Goal: Transaction & Acquisition: Purchase product/service

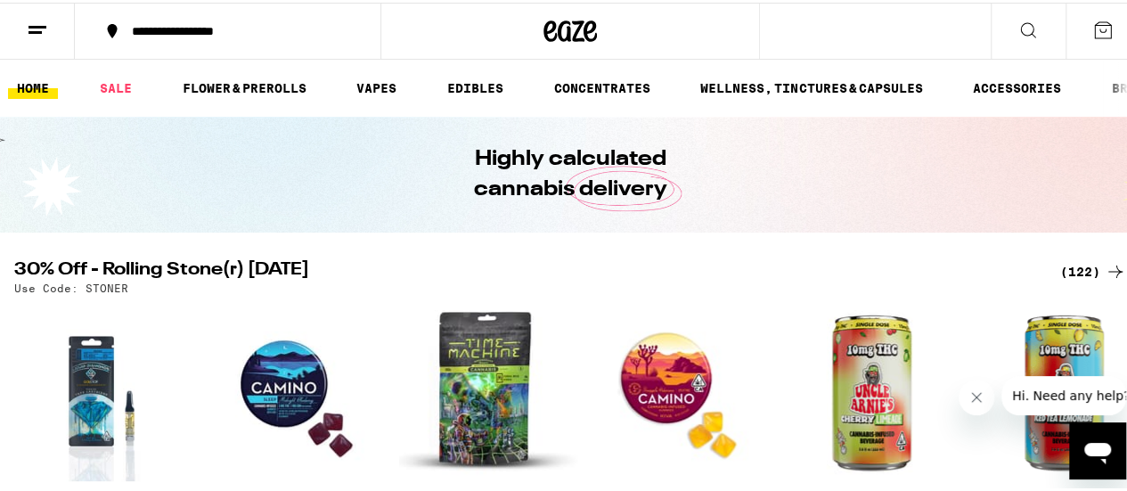
click at [1082, 261] on div "(122)" at bounding box center [1093, 268] width 66 height 21
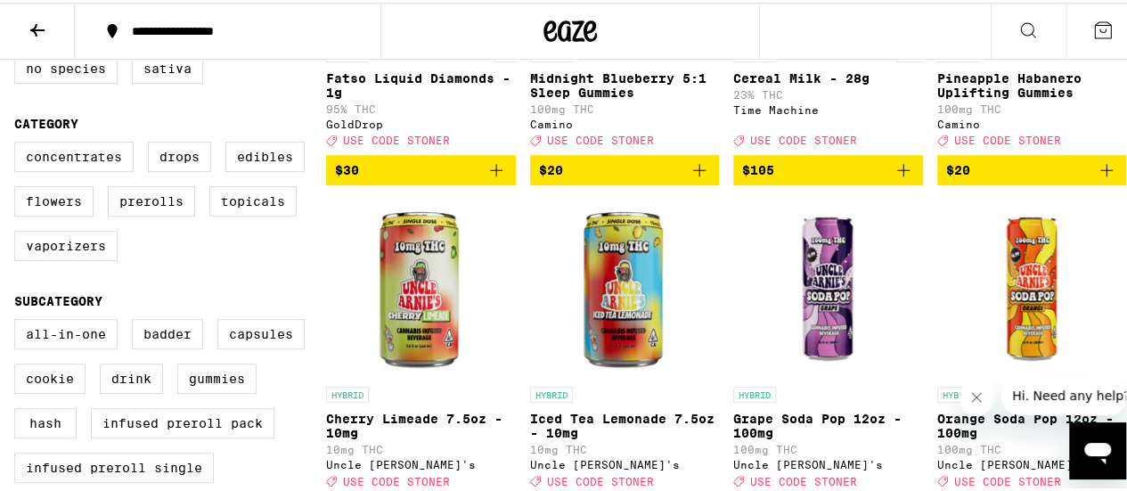
scroll to position [369, 0]
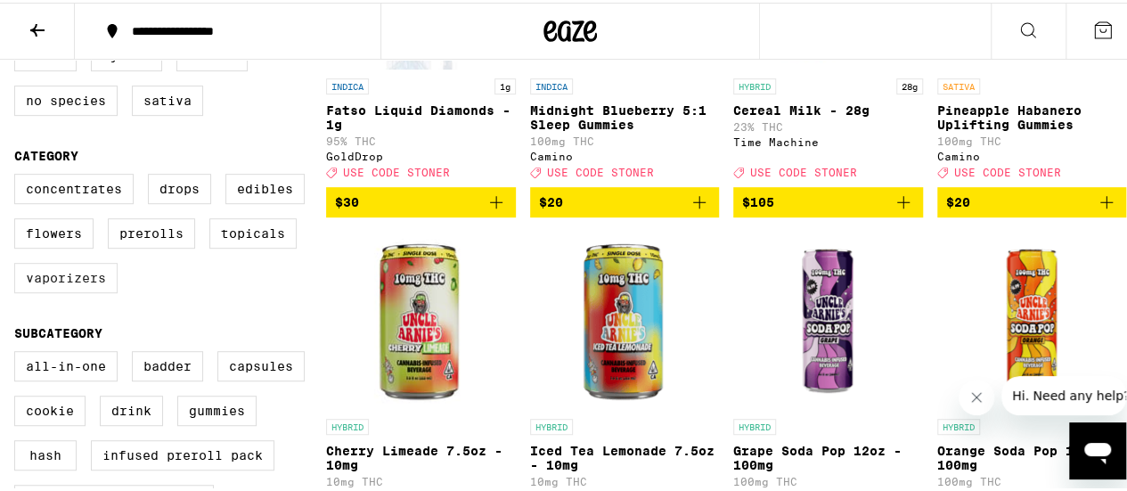
click at [90, 290] on label "Vaporizers" at bounding box center [65, 275] width 103 height 30
click at [19, 175] on input "Vaporizers" at bounding box center [18, 174] width 1 height 1
checkbox input "true"
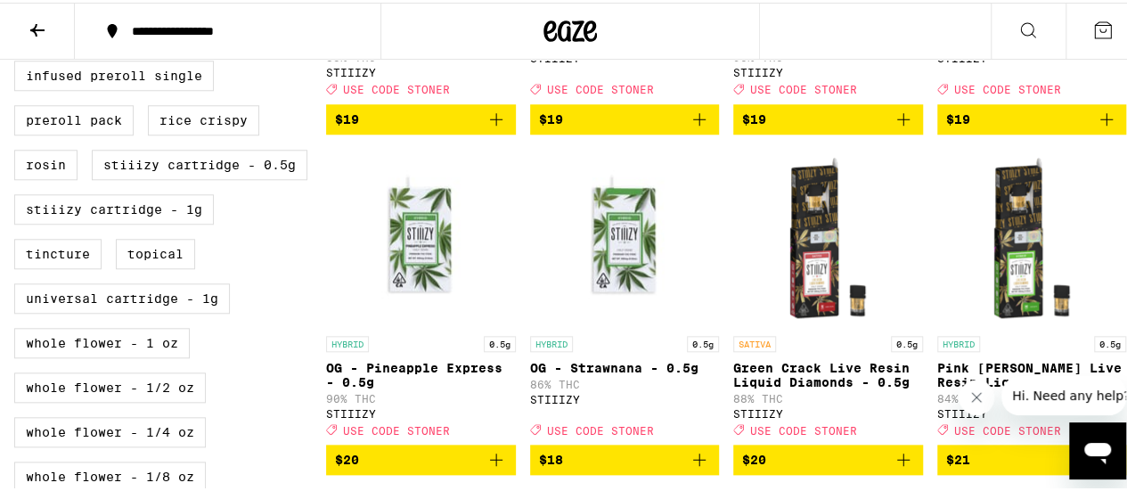
scroll to position [798, 0]
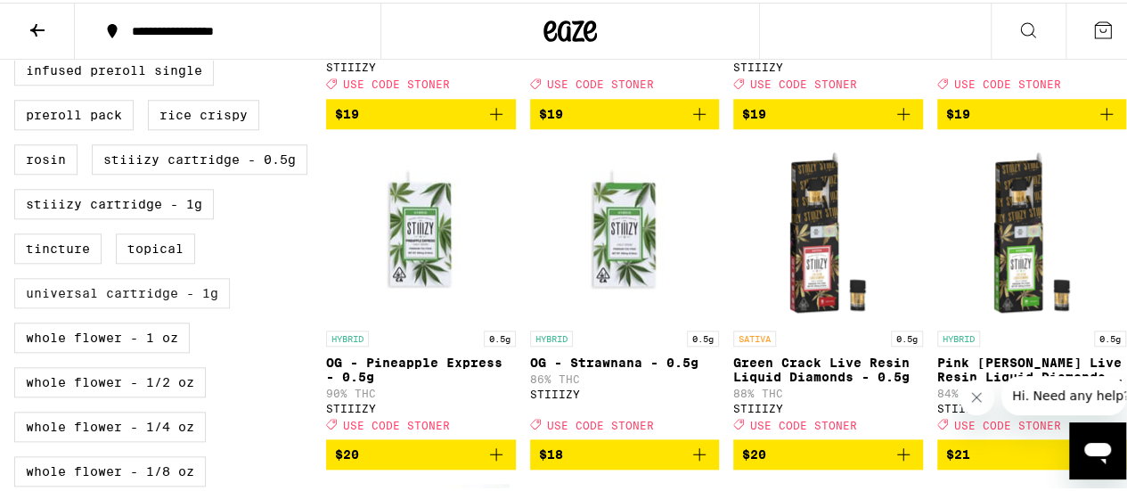
click at [179, 306] on label "Universal Cartridge - 1g" at bounding box center [122, 290] width 216 height 30
checkbox input "true"
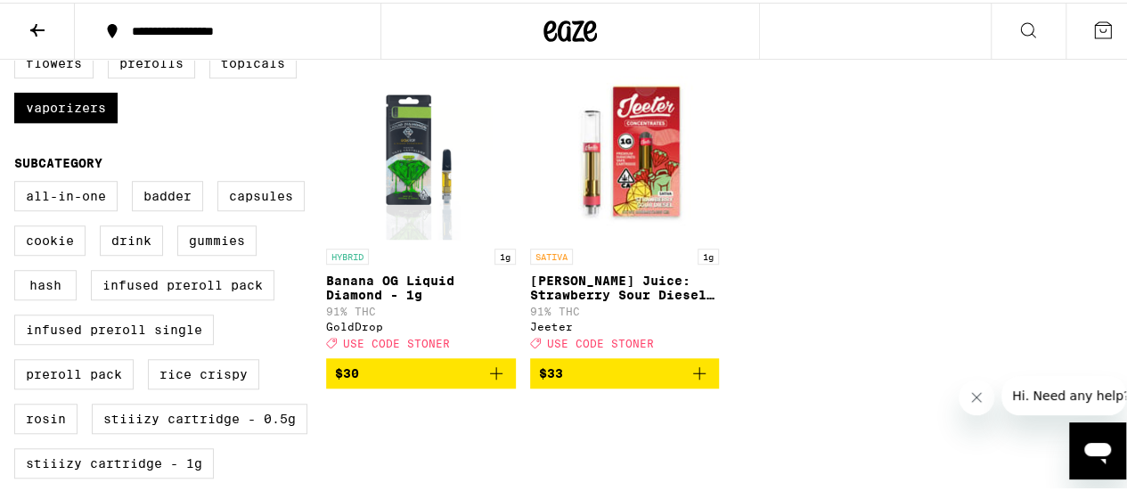
scroll to position [532, 0]
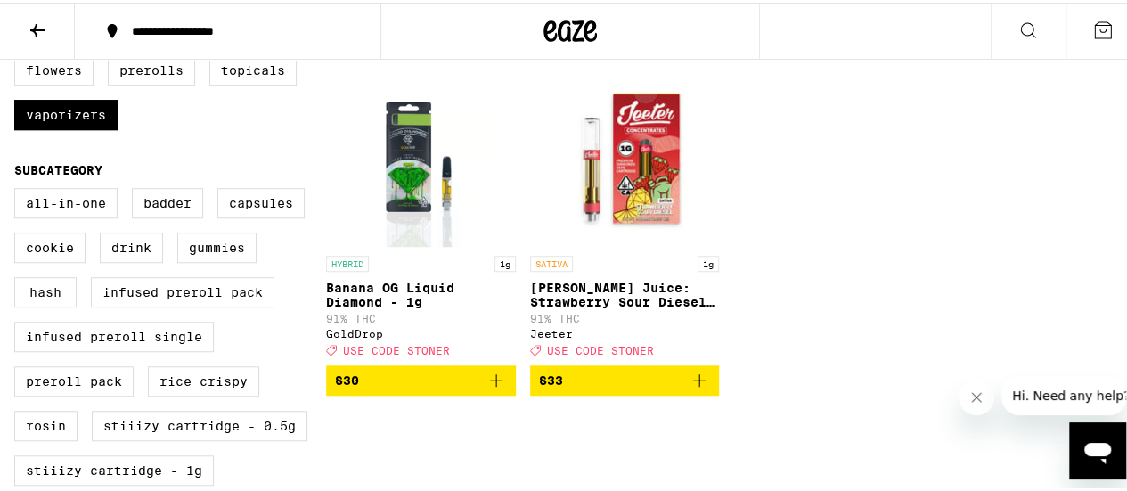
click at [485, 388] on icon "Add to bag" at bounding box center [495, 377] width 21 height 21
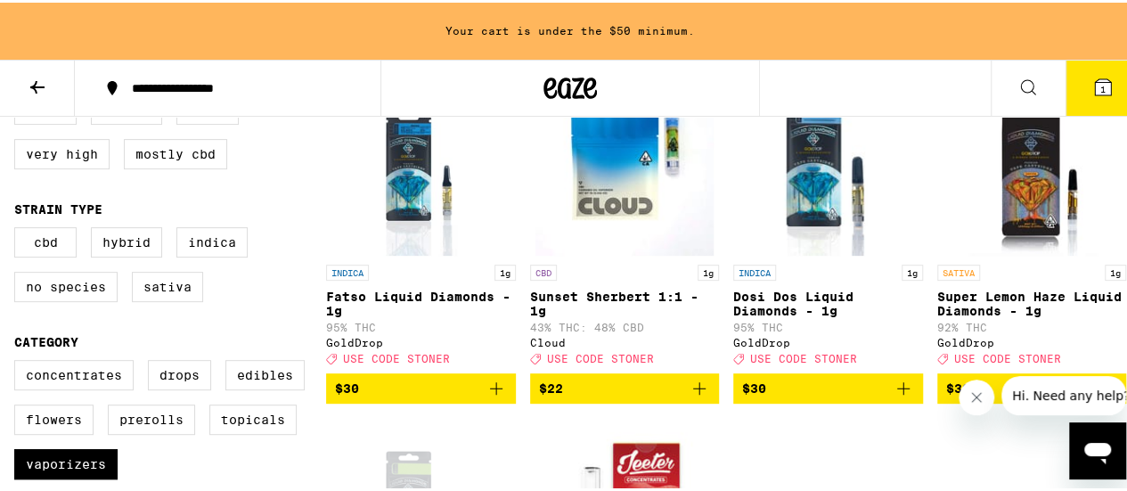
scroll to position [275, 0]
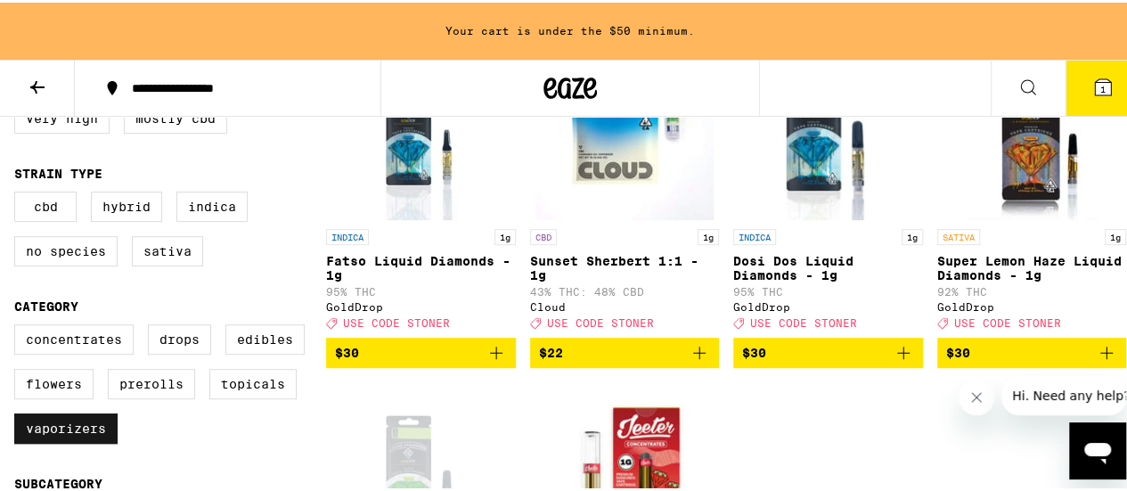
click at [90, 436] on label "Vaporizers" at bounding box center [65, 426] width 103 height 30
click at [19, 325] on input "Vaporizers" at bounding box center [18, 324] width 1 height 1
checkbox input "false"
click at [65, 396] on label "Flowers" at bounding box center [53, 381] width 79 height 30
click at [19, 325] on input "Flowers" at bounding box center [18, 324] width 1 height 1
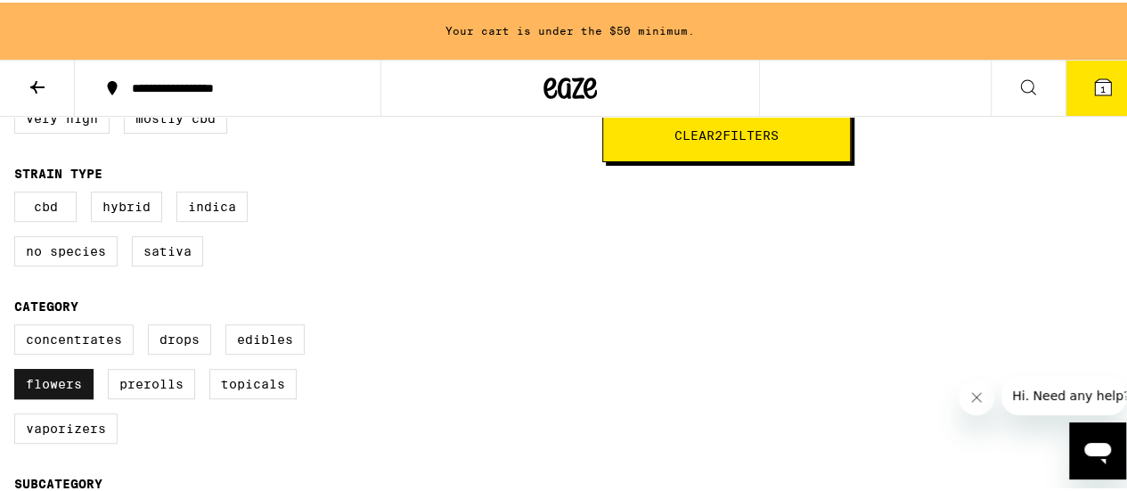
click at [82, 393] on label "Flowers" at bounding box center [53, 381] width 79 height 30
click at [19, 325] on input "Flowers" at bounding box center [18, 324] width 1 height 1
checkbox input "false"
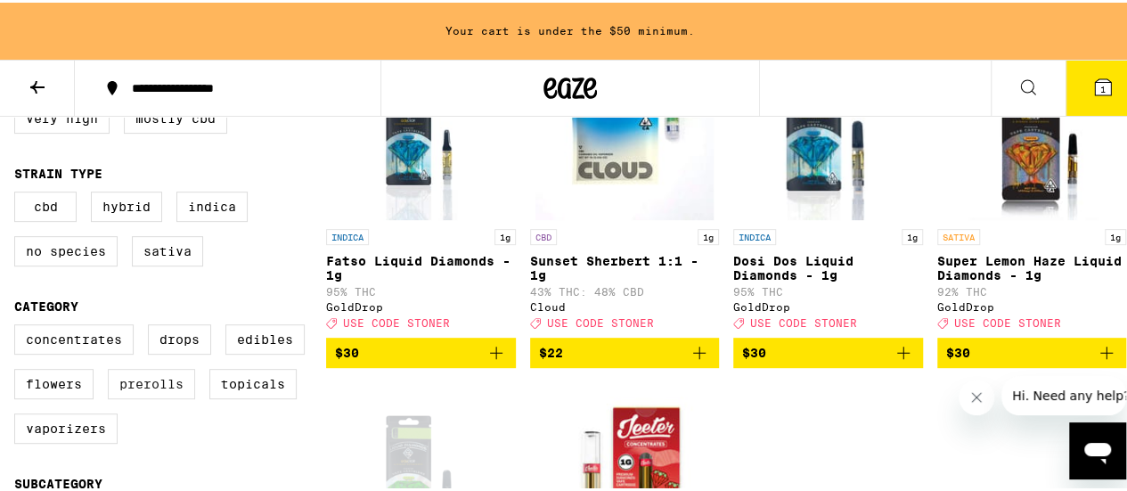
click at [165, 387] on label "Prerolls" at bounding box center [151, 381] width 87 height 30
click at [19, 325] on input "Prerolls" at bounding box center [18, 324] width 1 height 1
checkbox input "true"
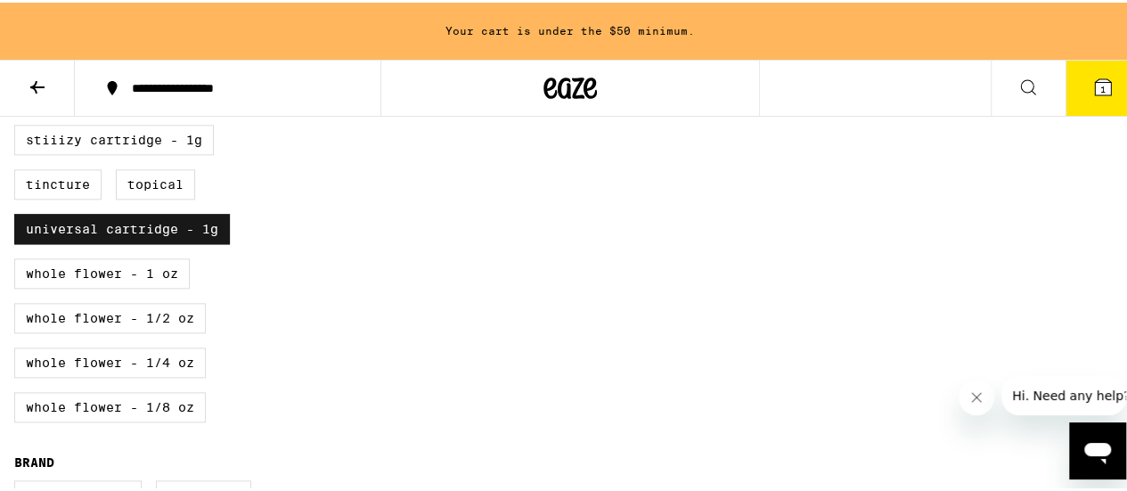
click at [161, 241] on label "Universal Cartridge - 1g" at bounding box center [122, 226] width 216 height 30
checkbox input "false"
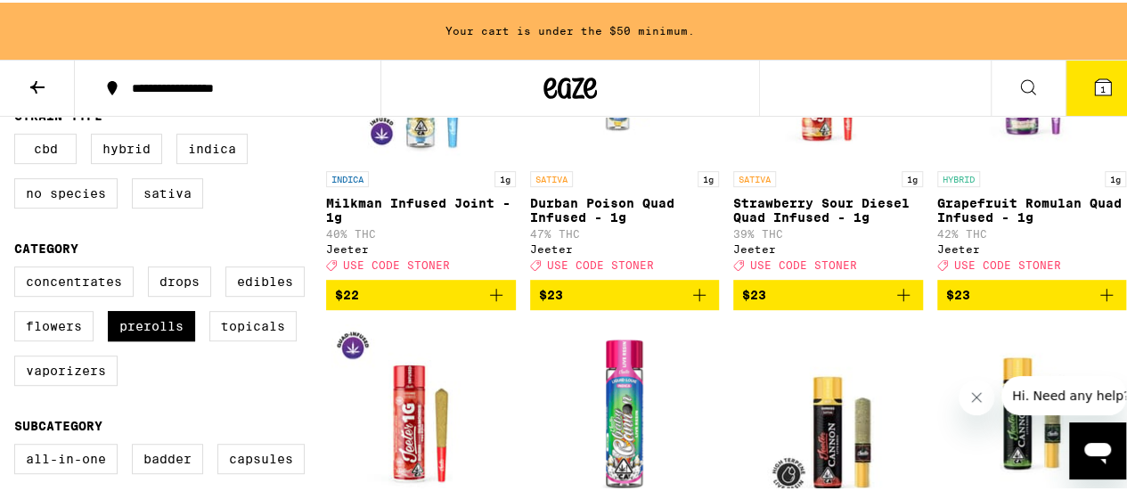
scroll to position [335, 0]
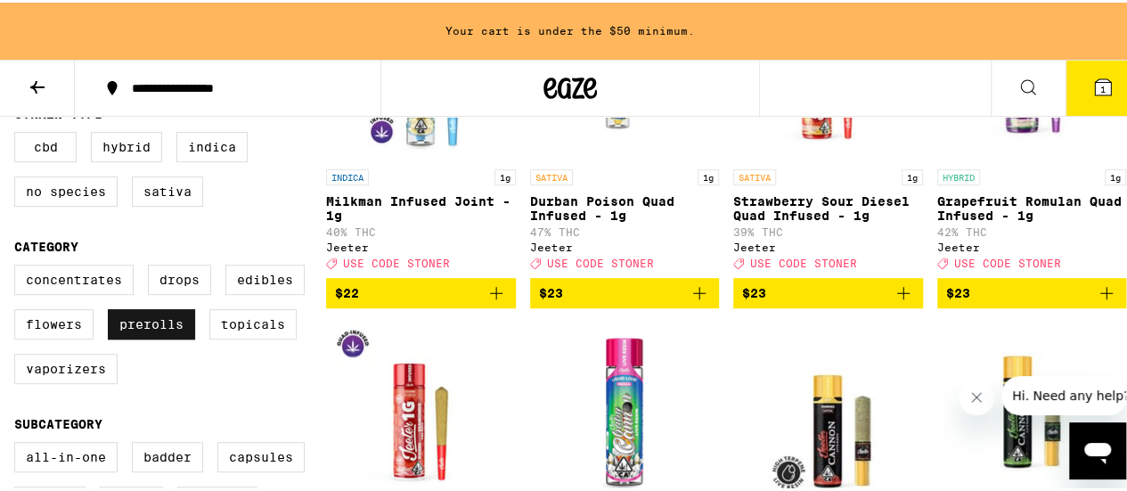
click at [159, 331] on label "Prerolls" at bounding box center [151, 321] width 87 height 30
click at [19, 265] on input "Prerolls" at bounding box center [18, 265] width 1 height 1
checkbox input "false"
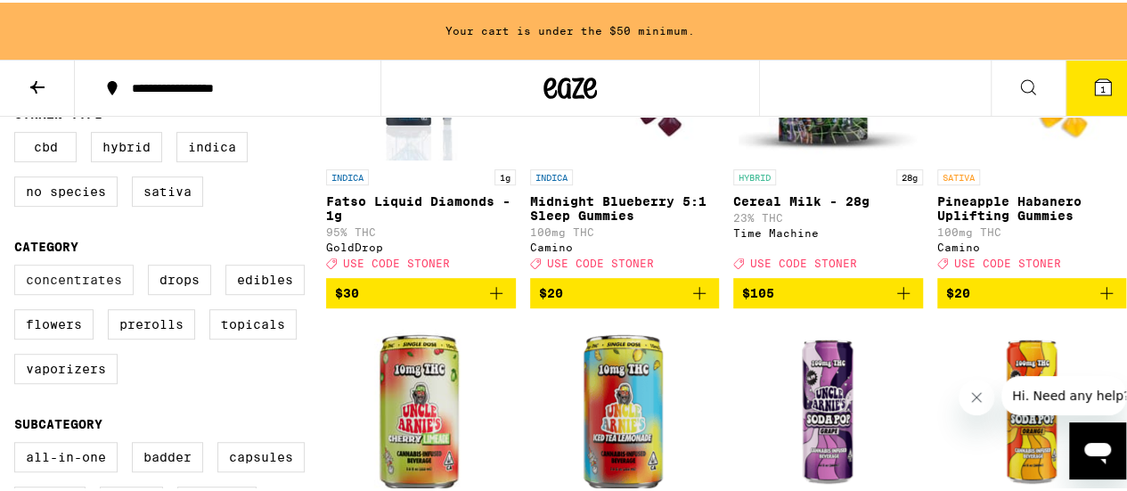
click at [87, 292] on label "Concentrates" at bounding box center [73, 277] width 119 height 30
click at [19, 265] on input "Concentrates" at bounding box center [18, 265] width 1 height 1
checkbox input "true"
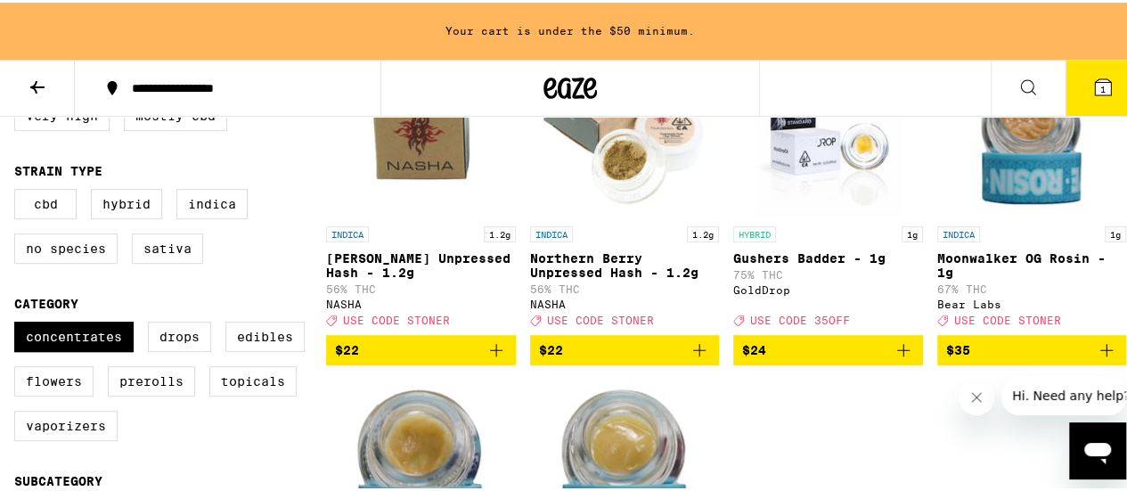
scroll to position [276, 0]
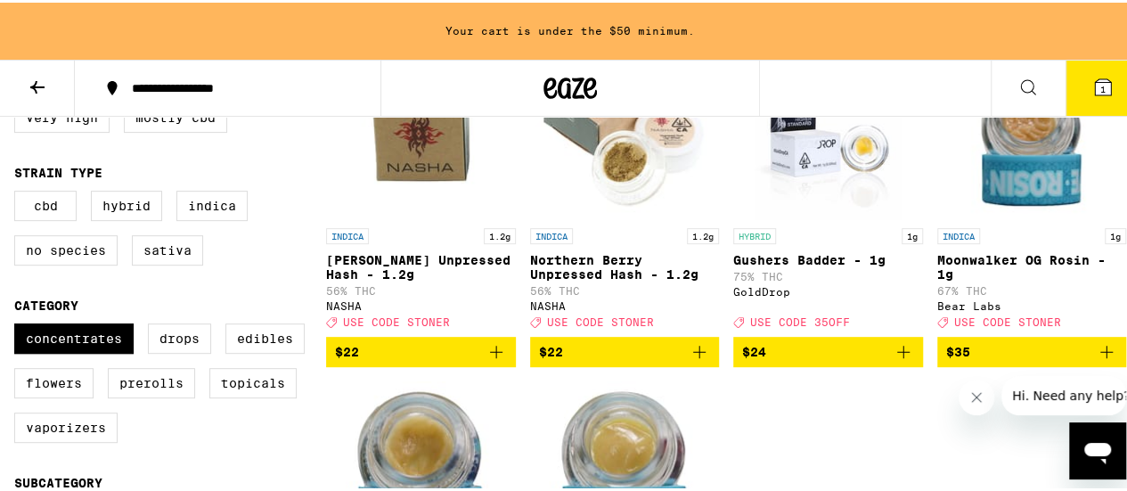
click at [893, 360] on icon "Add to bag" at bounding box center [903, 349] width 21 height 21
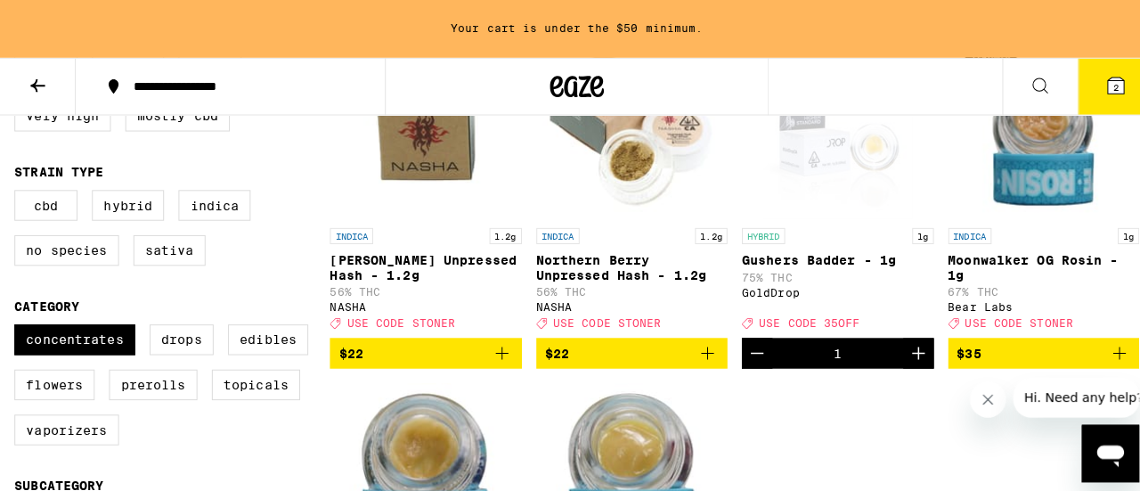
scroll to position [219, 0]
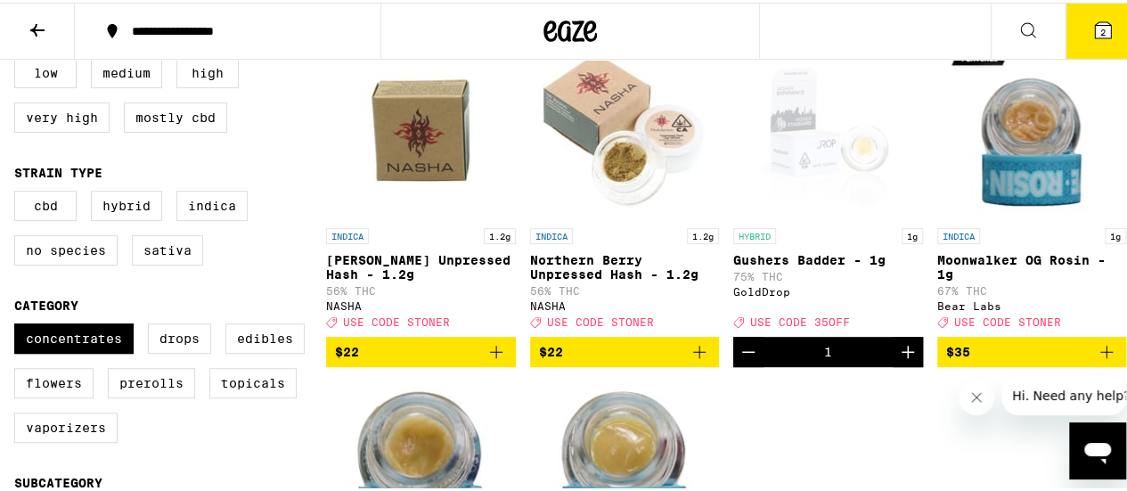
click at [1097, 29] on icon at bounding box center [1103, 28] width 16 height 16
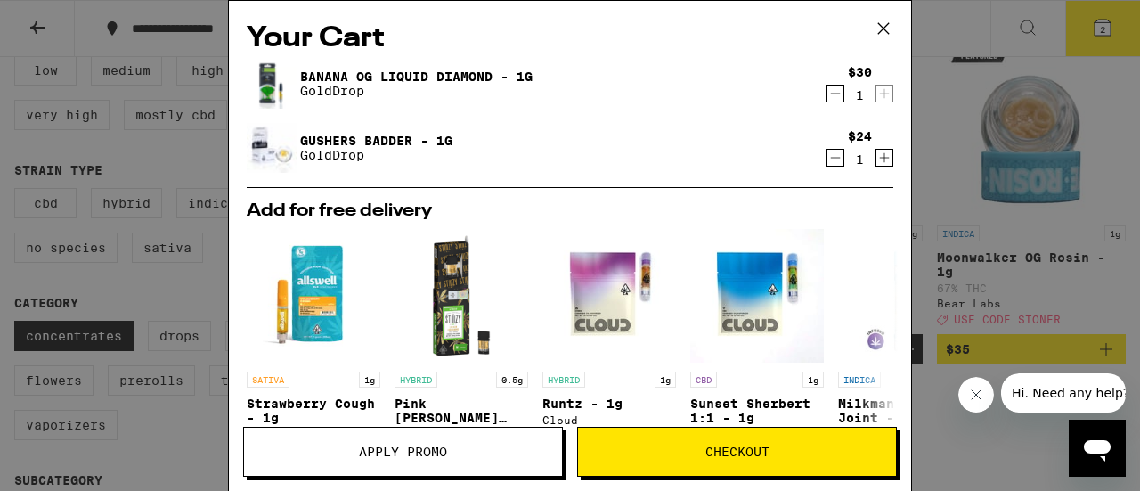
click at [675, 451] on span "Checkout" at bounding box center [737, 451] width 318 height 12
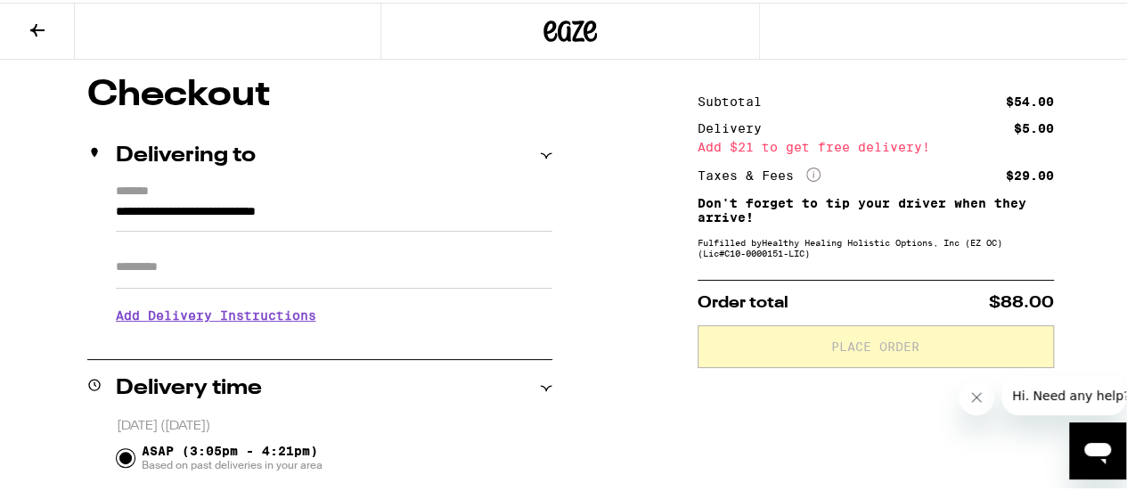
scroll to position [149, 0]
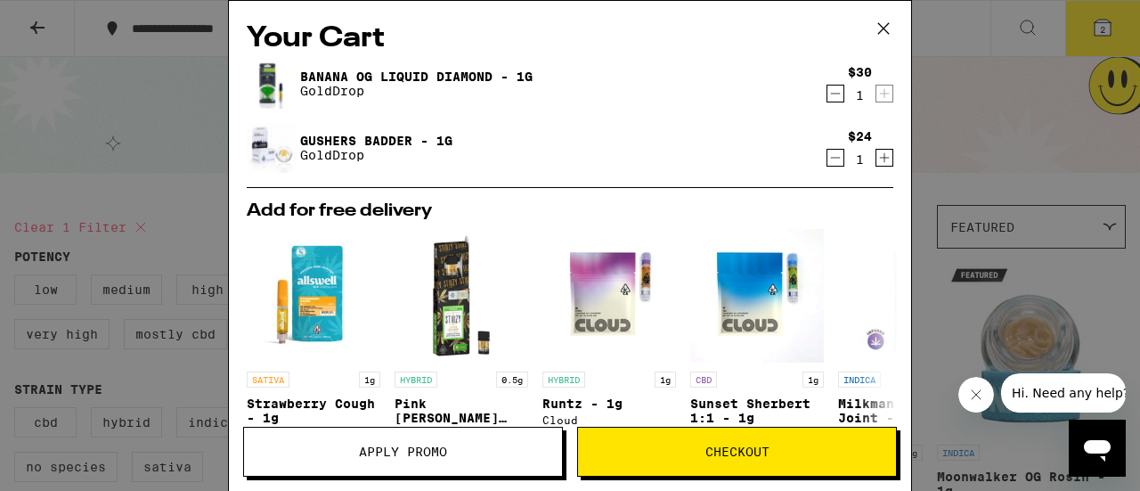
click at [474, 450] on span "Apply Promo" at bounding box center [403, 451] width 318 height 12
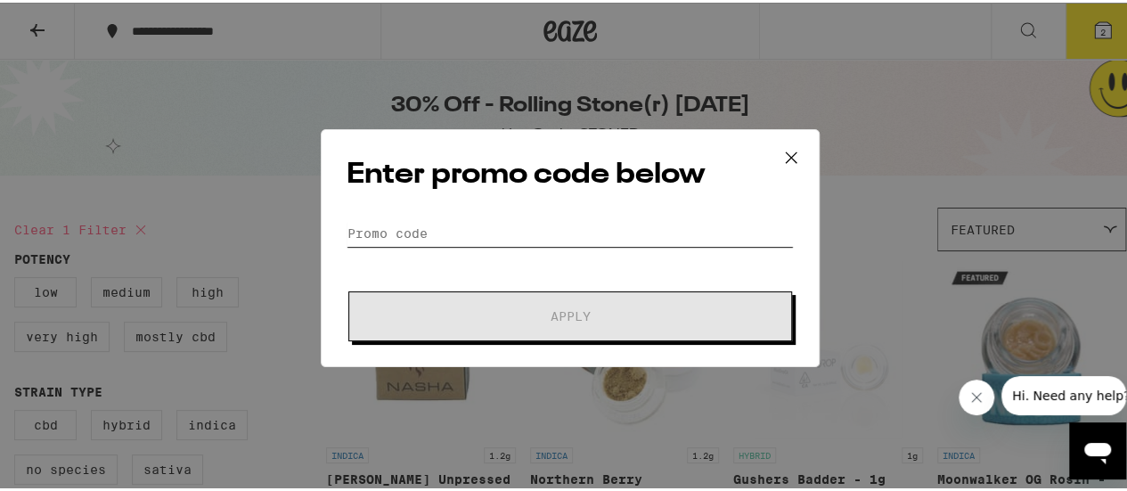
click at [483, 241] on input "Promo Code" at bounding box center [570, 230] width 447 height 27
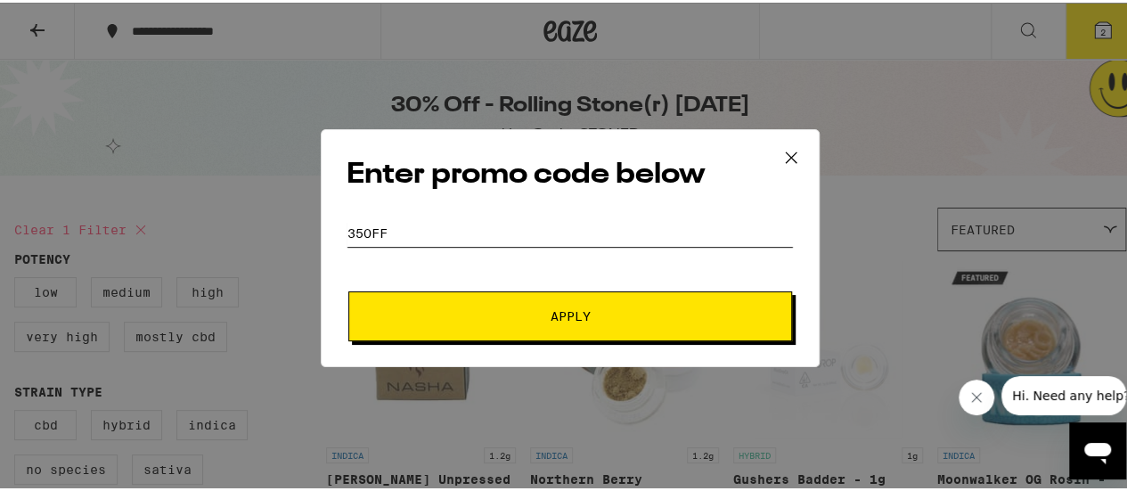
type input "35off"
click at [551, 307] on span "Apply" at bounding box center [571, 313] width 40 height 12
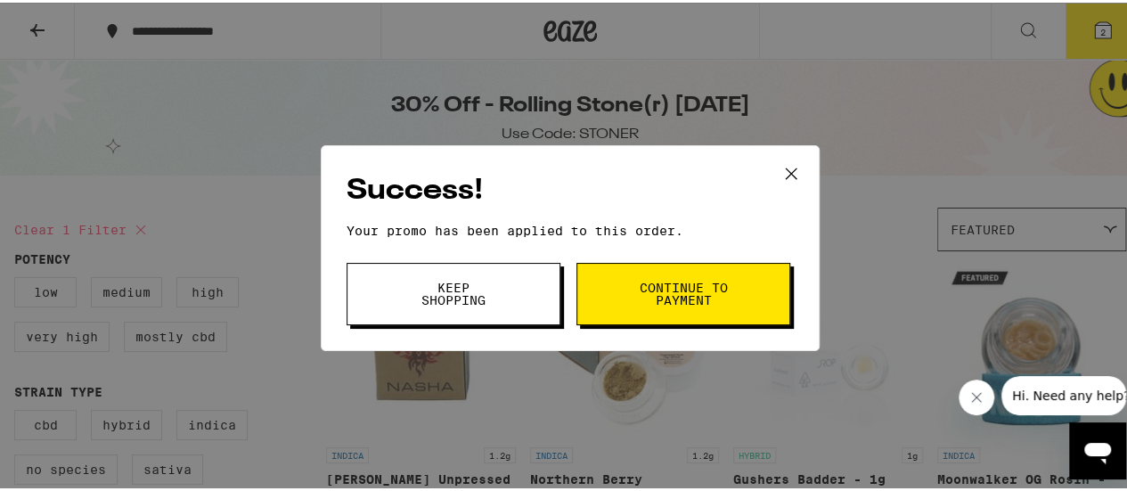
click at [602, 304] on button "Continue to payment" at bounding box center [683, 291] width 214 height 62
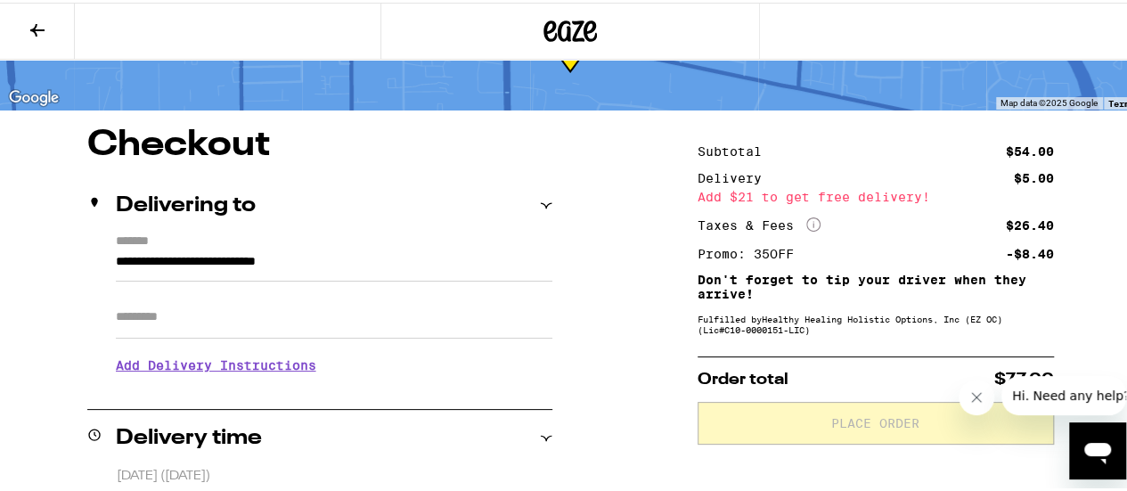
scroll to position [90, 0]
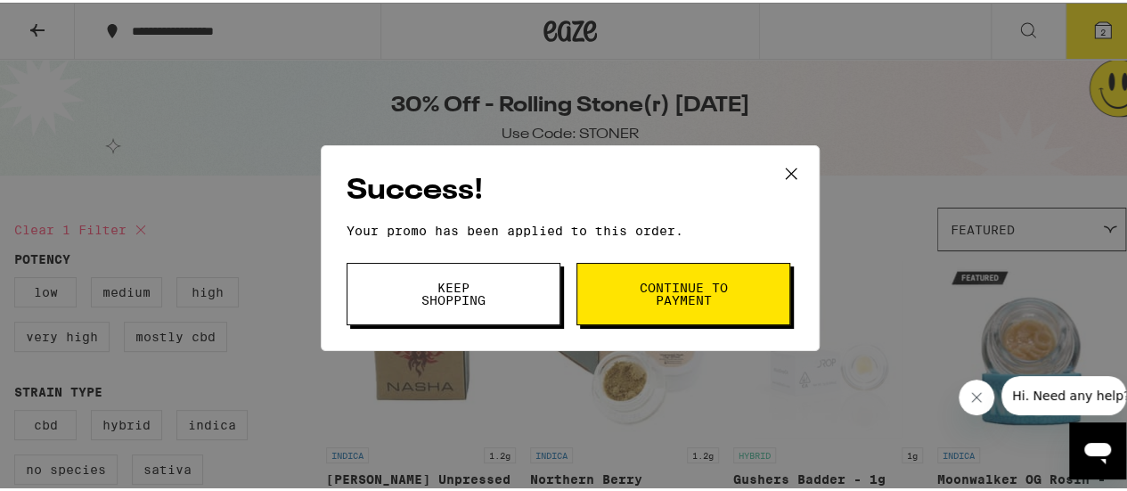
click at [794, 171] on icon at bounding box center [791, 171] width 27 height 27
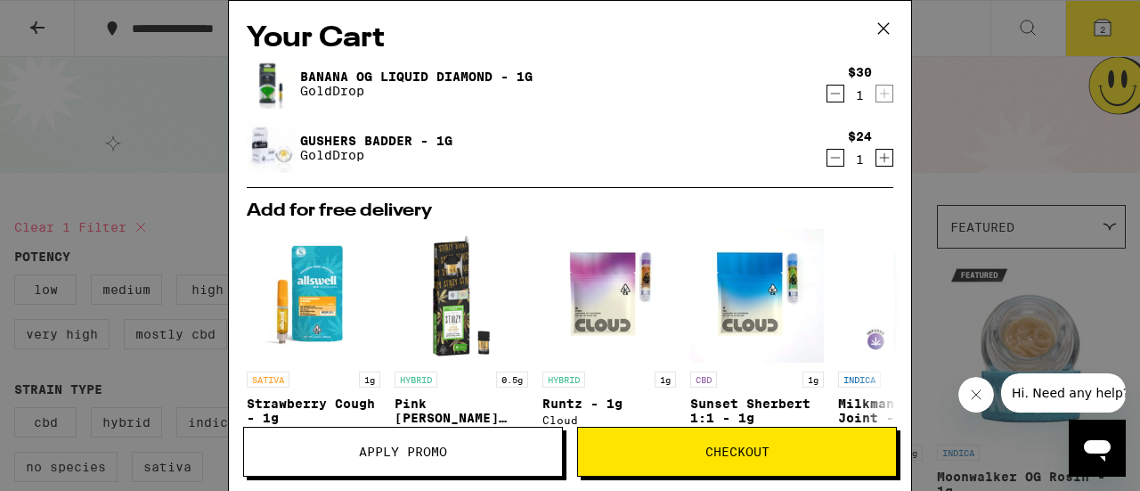
click at [829, 91] on icon "Decrement" at bounding box center [836, 93] width 16 height 21
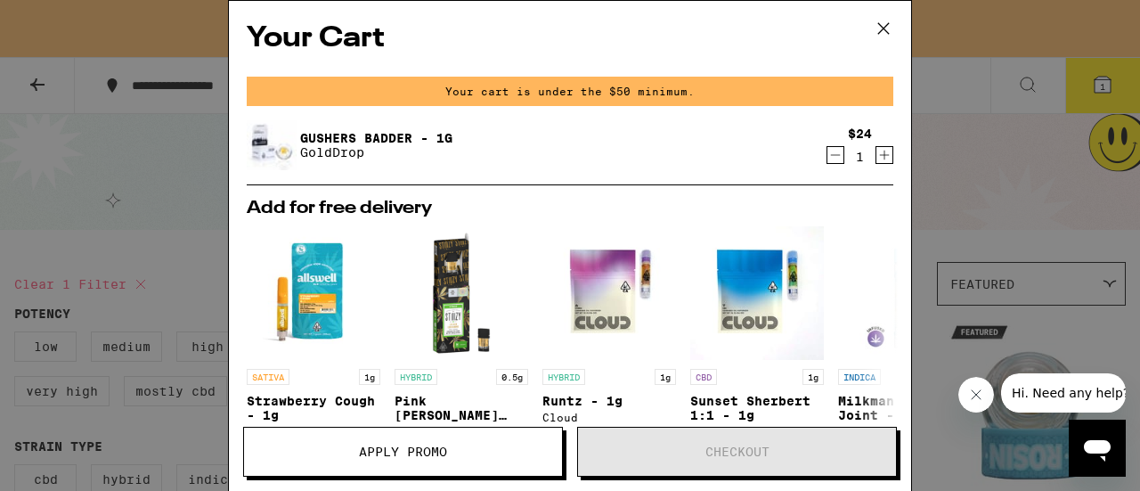
click at [887, 20] on icon at bounding box center [883, 28] width 27 height 27
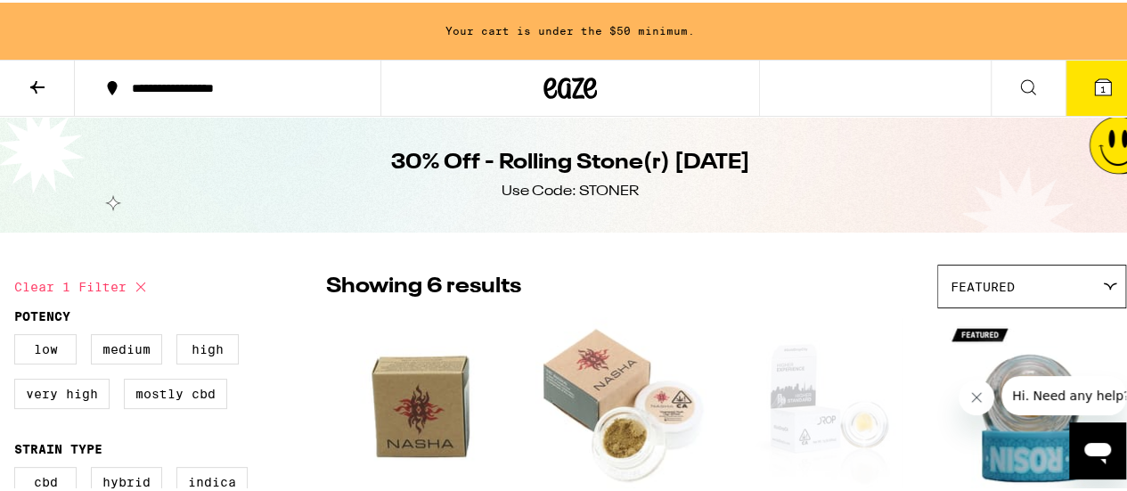
click at [587, 86] on icon at bounding box center [569, 85] width 53 height 32
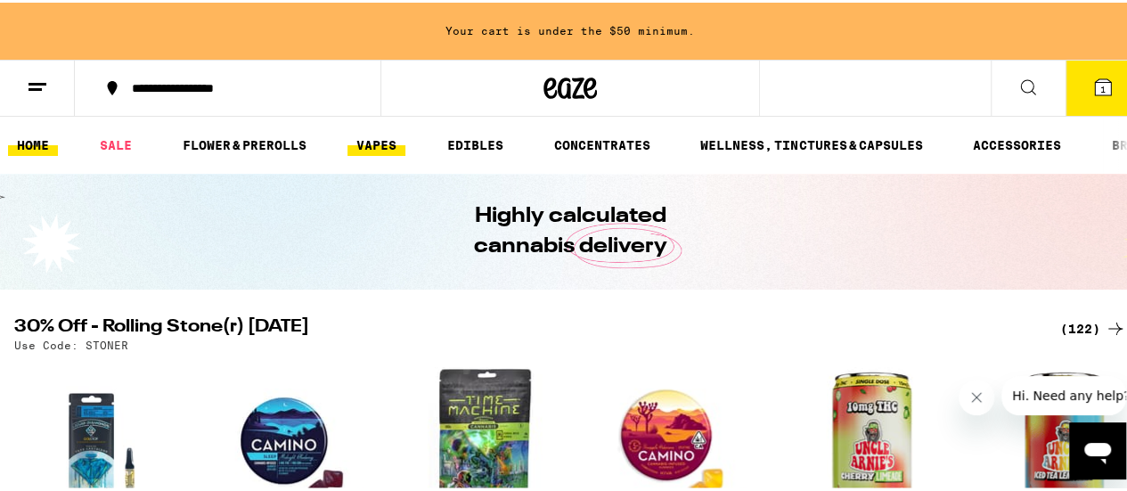
click at [377, 147] on link "VAPES" at bounding box center [376, 142] width 58 height 21
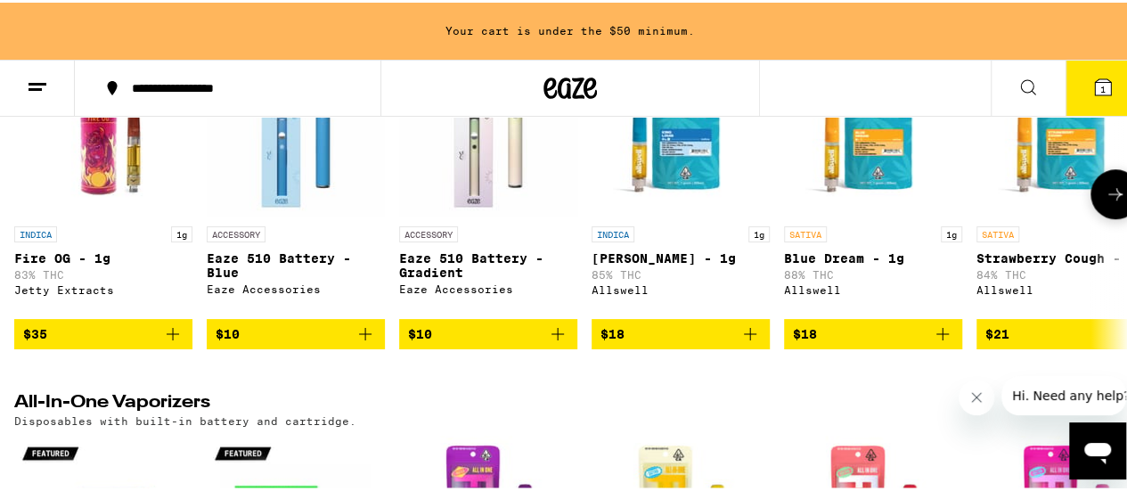
scroll to position [682, 0]
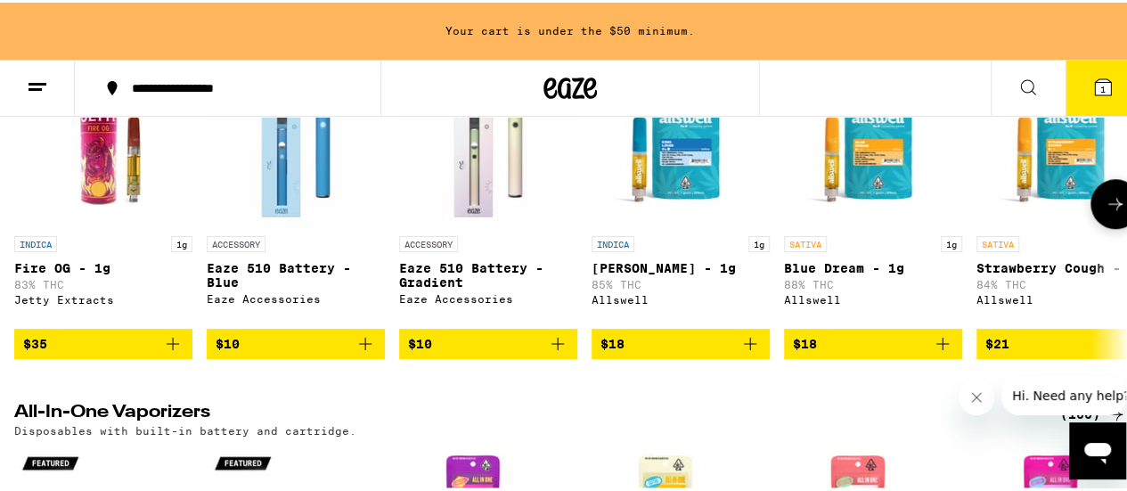
click at [750, 352] on icon "Add to bag" at bounding box center [749, 340] width 21 height 21
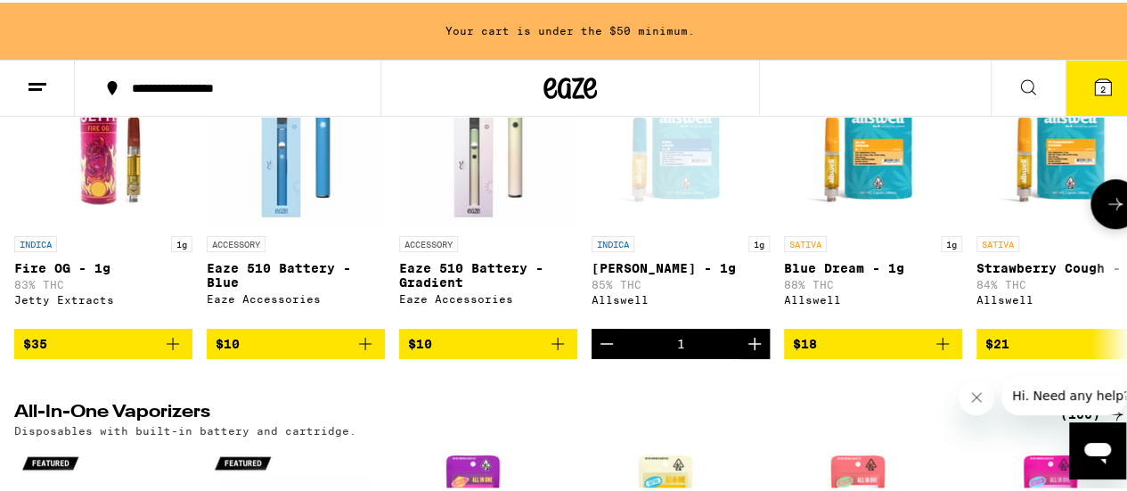
click at [750, 352] on icon "Increment" at bounding box center [754, 340] width 21 height 21
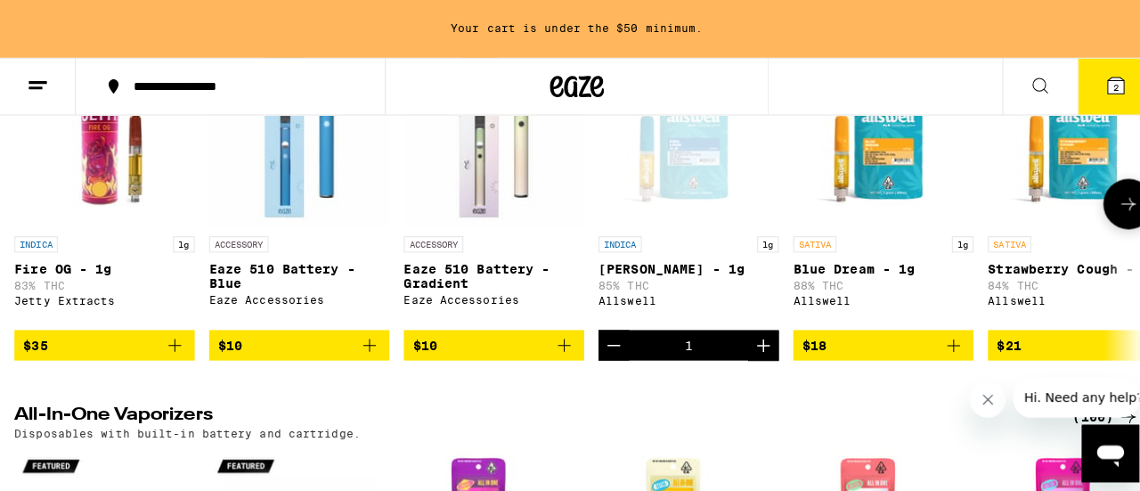
scroll to position [625, 0]
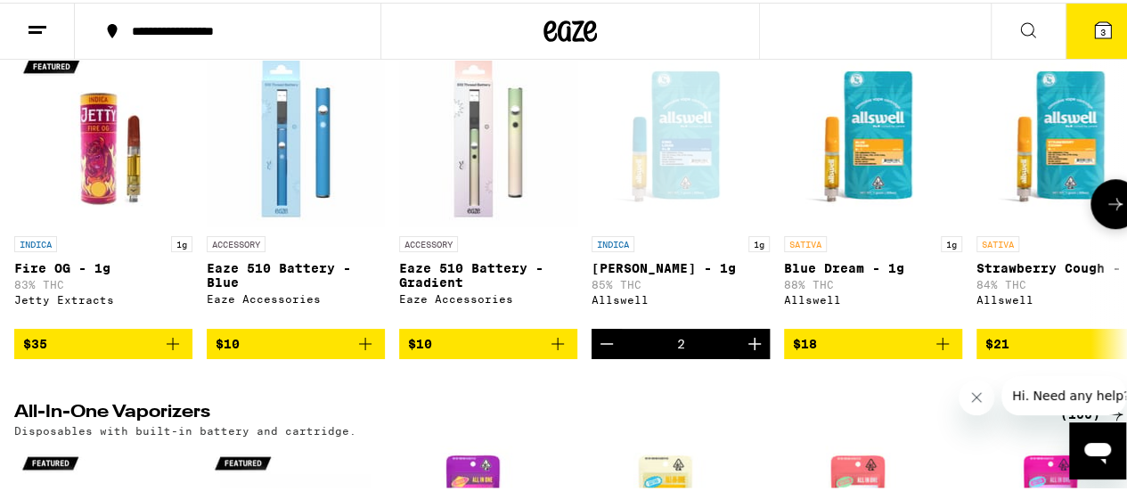
click at [947, 352] on icon "Add to bag" at bounding box center [942, 340] width 21 height 21
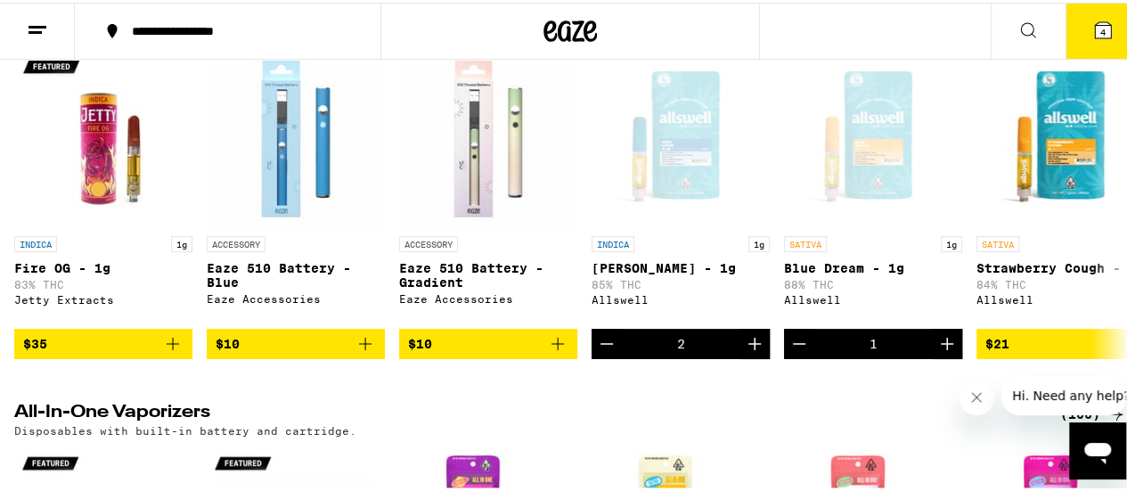
click at [1095, 33] on icon at bounding box center [1103, 28] width 16 height 16
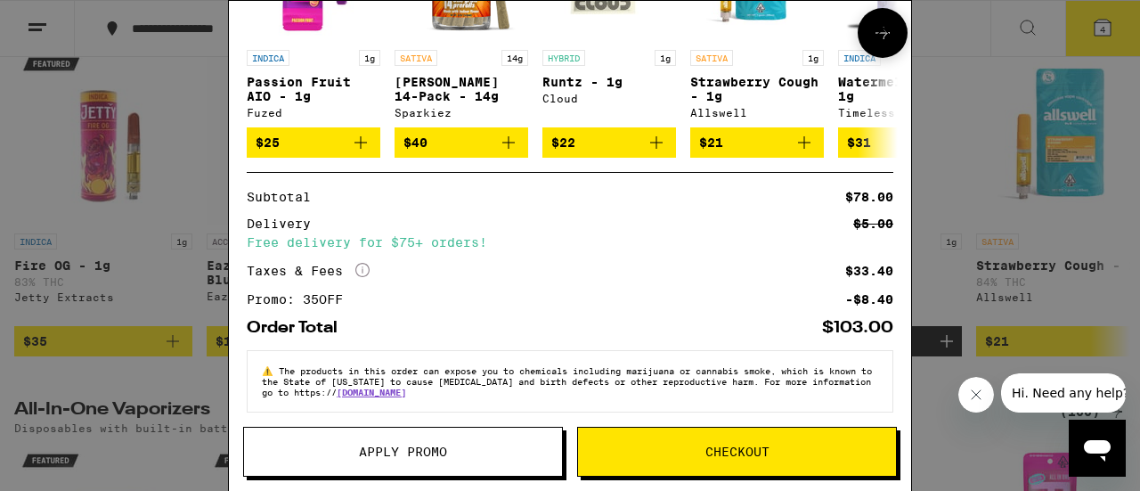
scroll to position [404, 0]
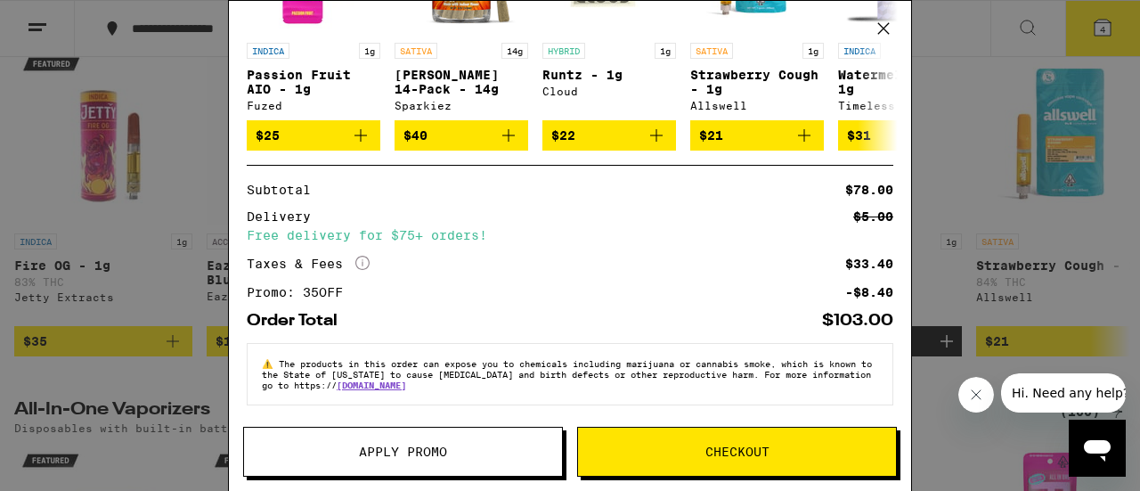
click at [737, 451] on span "Checkout" at bounding box center [738, 451] width 64 height 12
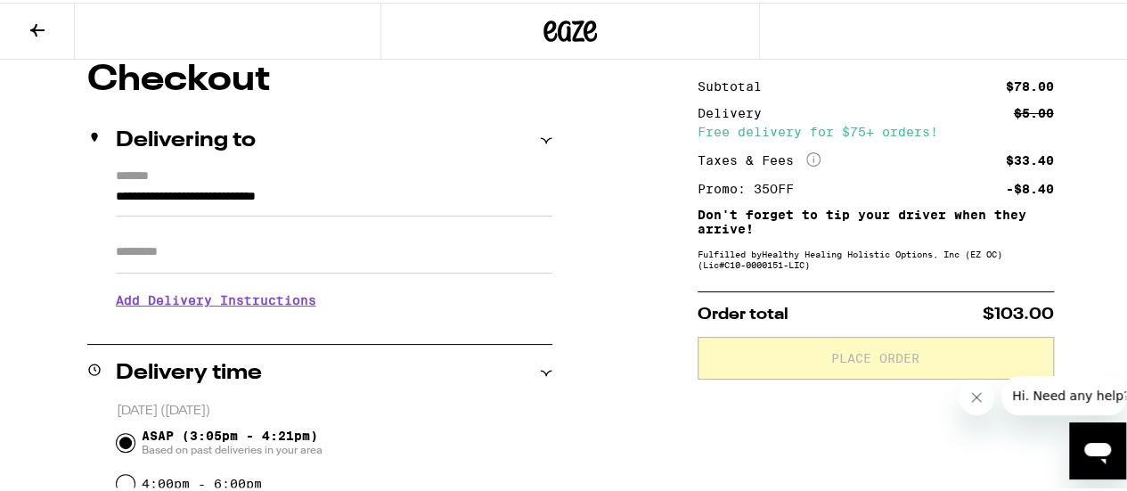
scroll to position [157, 0]
click at [755, 262] on div "Fulfilled by Healthy Healing Holistic Options, Inc (EZ OC) (Lic# C10-0000151-LI…" at bounding box center [875, 255] width 356 height 21
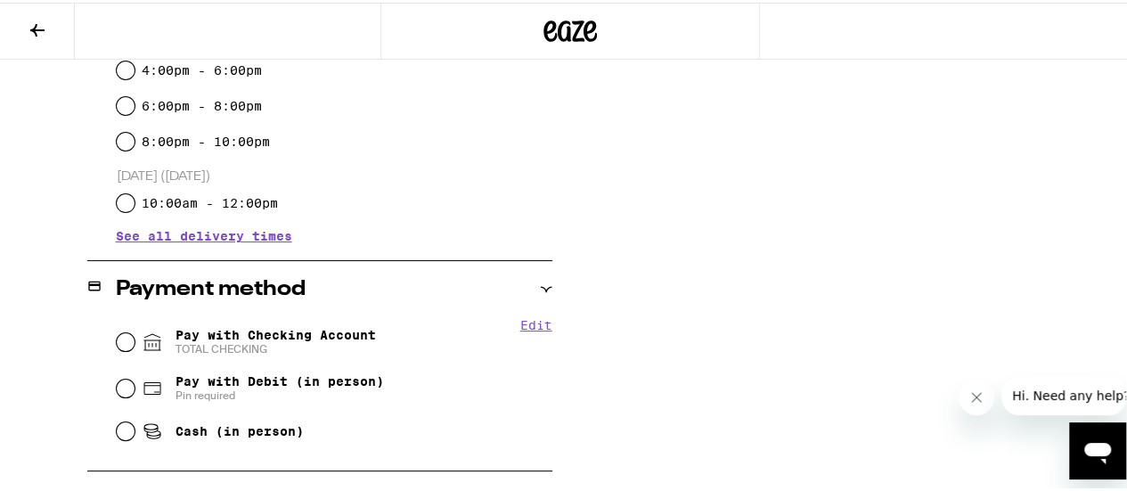
scroll to position [574, 0]
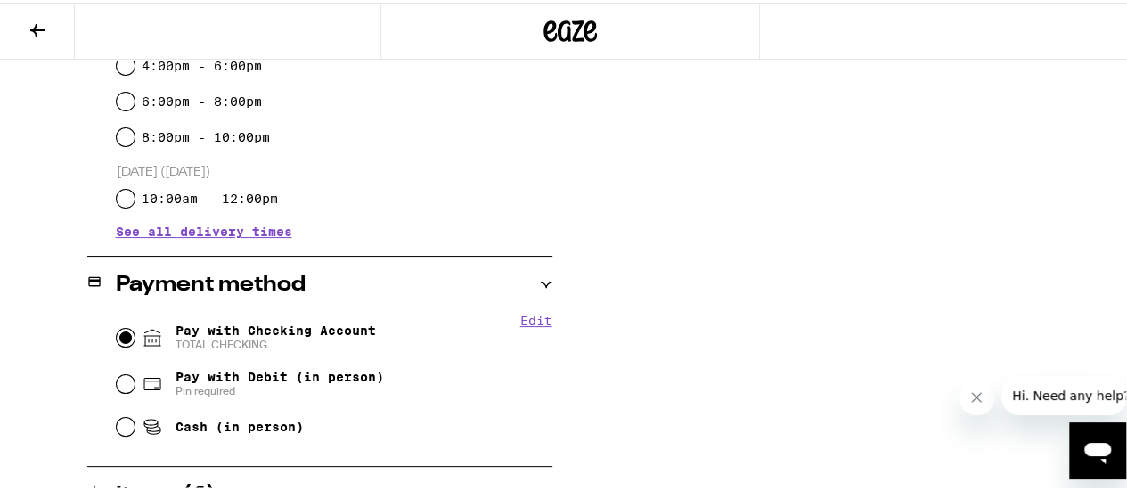
click at [123, 339] on input "Pay with Checking Account TOTAL CHECKING" at bounding box center [126, 335] width 18 height 18
radio input "true"
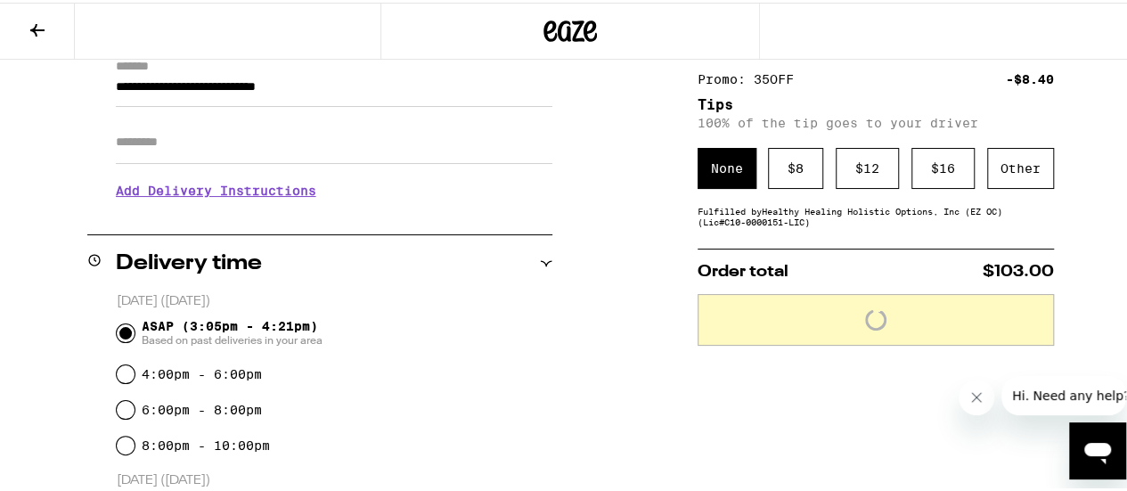
scroll to position [262, 0]
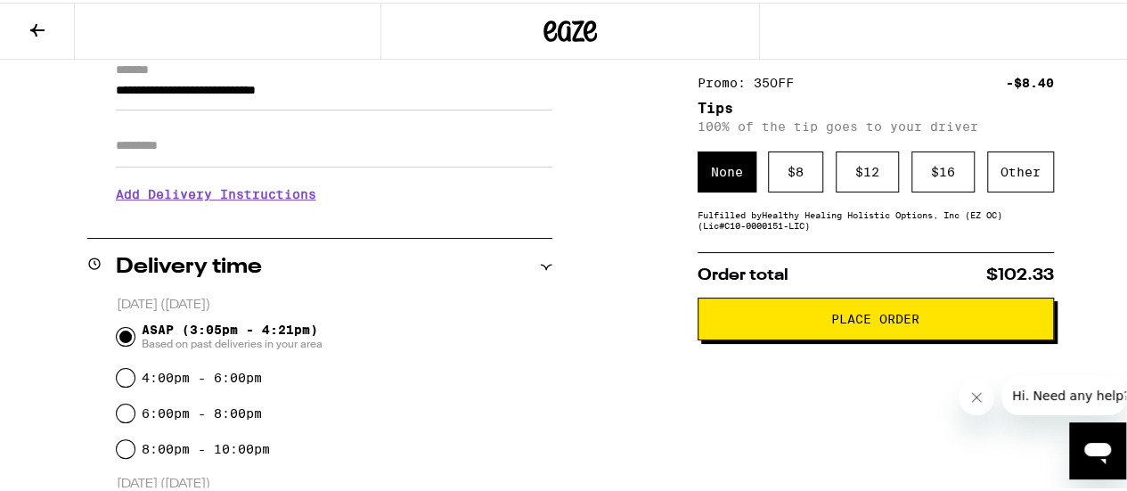
click at [793, 177] on div "$ 8" at bounding box center [795, 169] width 55 height 41
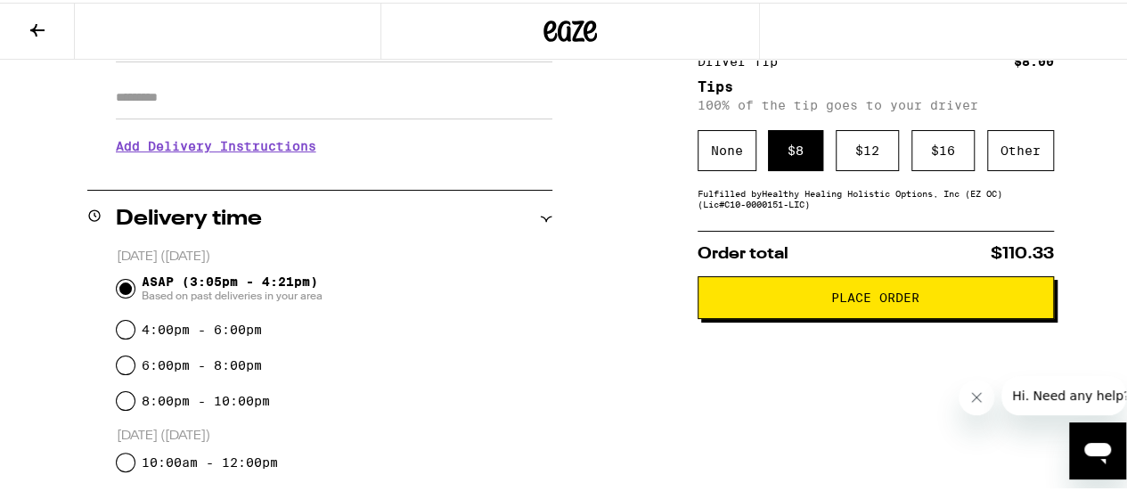
scroll to position [290, 0]
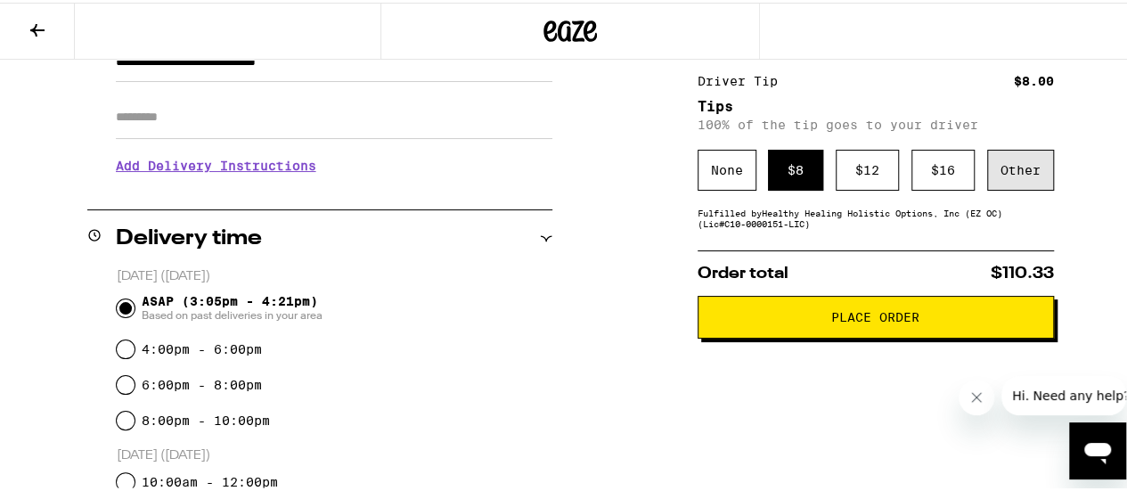
click at [1018, 160] on div "Other" at bounding box center [1020, 167] width 67 height 41
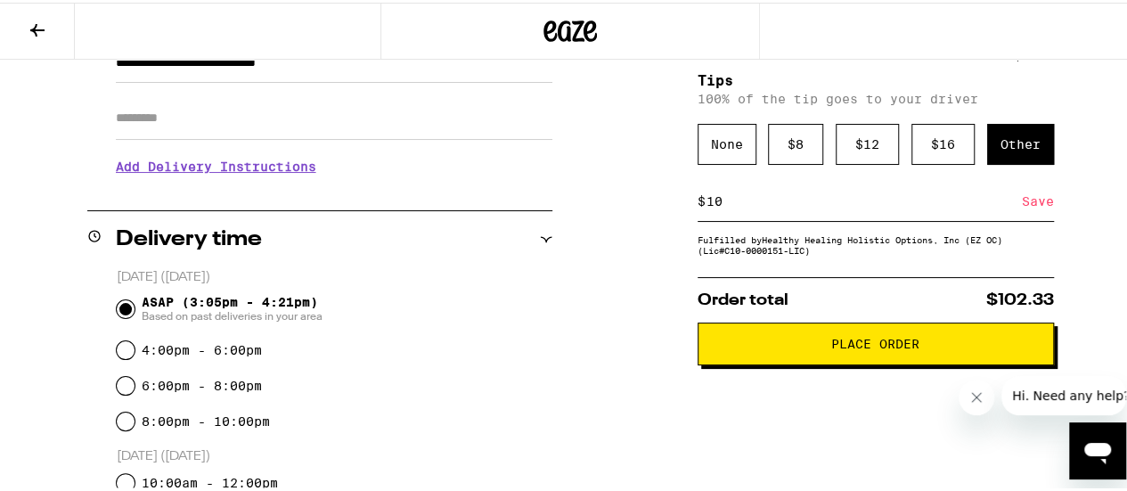
scroll to position [291, 0]
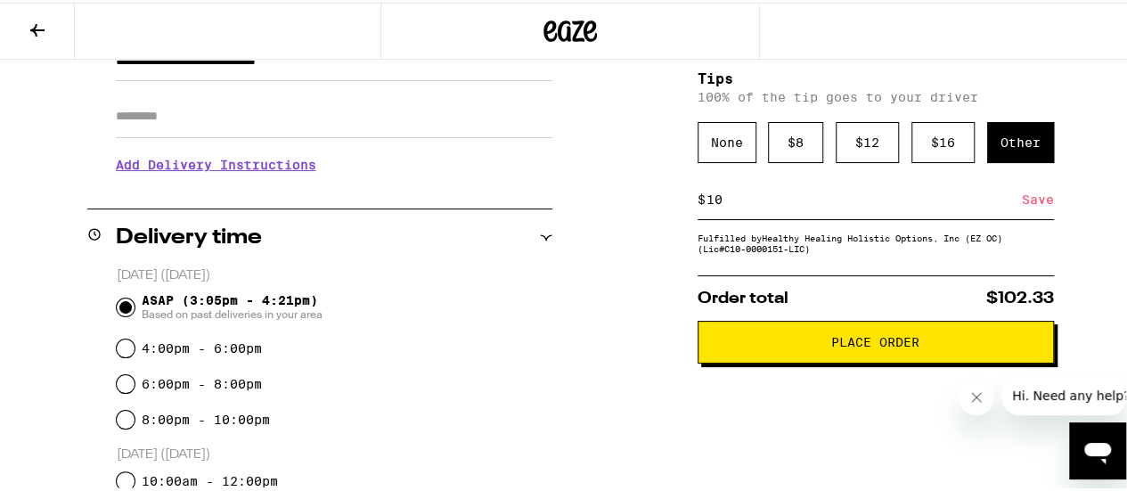
type input "10"
click at [1035, 201] on div "Save" at bounding box center [1038, 196] width 32 height 39
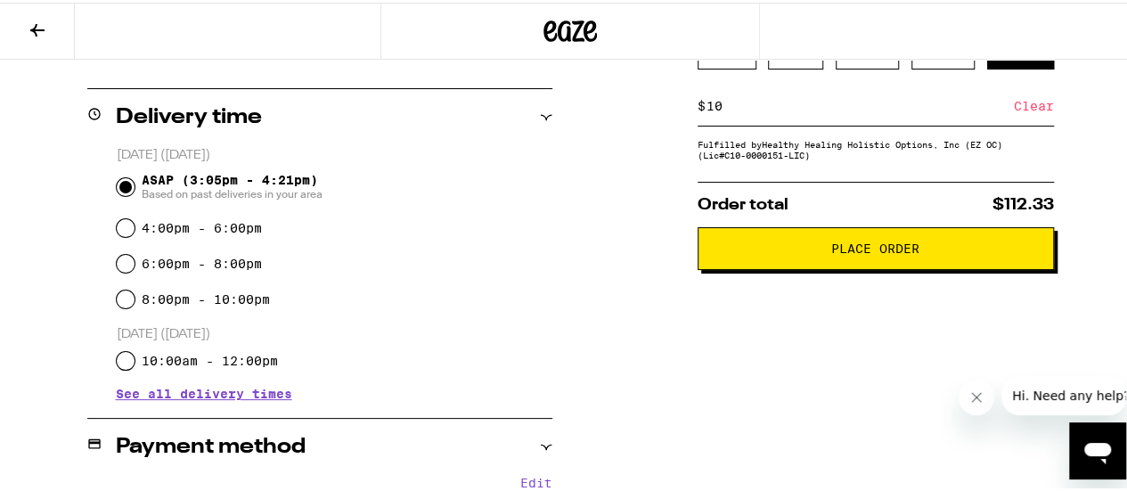
scroll to position [407, 0]
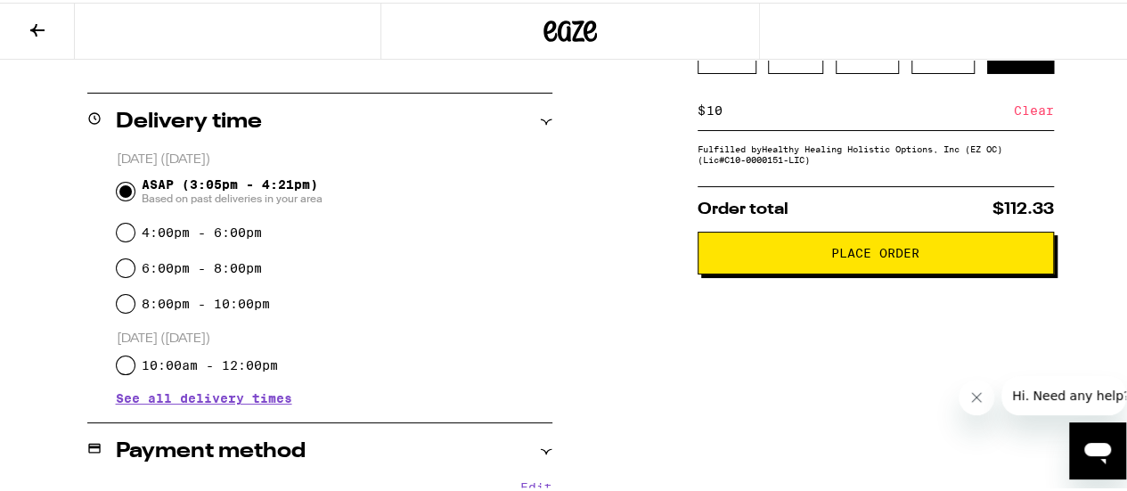
click at [834, 272] on button "Place Order" at bounding box center [875, 250] width 356 height 43
